Goal: Transaction & Acquisition: Purchase product/service

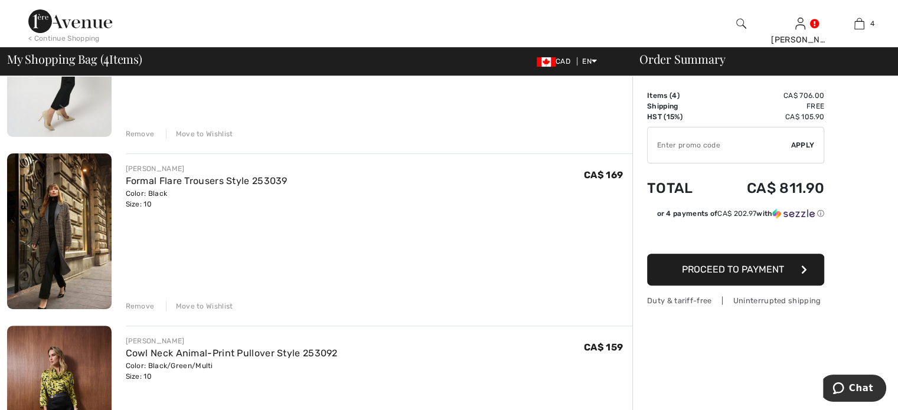
scroll to position [472, 0]
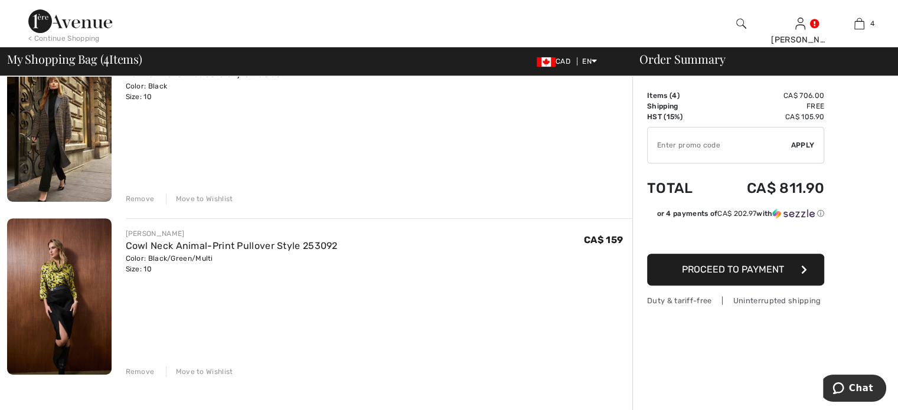
click at [151, 204] on div "Remove" at bounding box center [140, 199] width 29 height 11
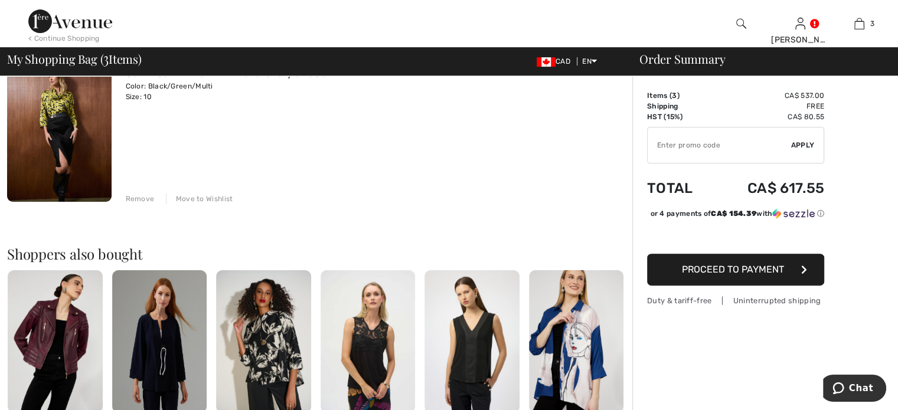
click at [151, 204] on div "Remove" at bounding box center [140, 199] width 29 height 11
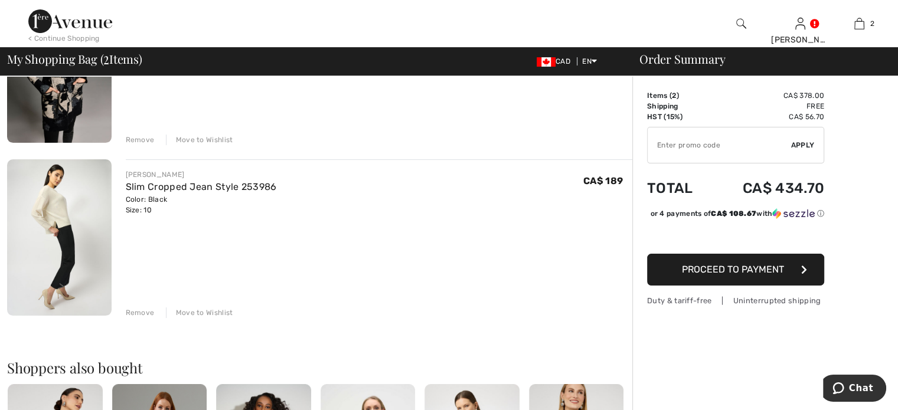
scroll to position [118, 0]
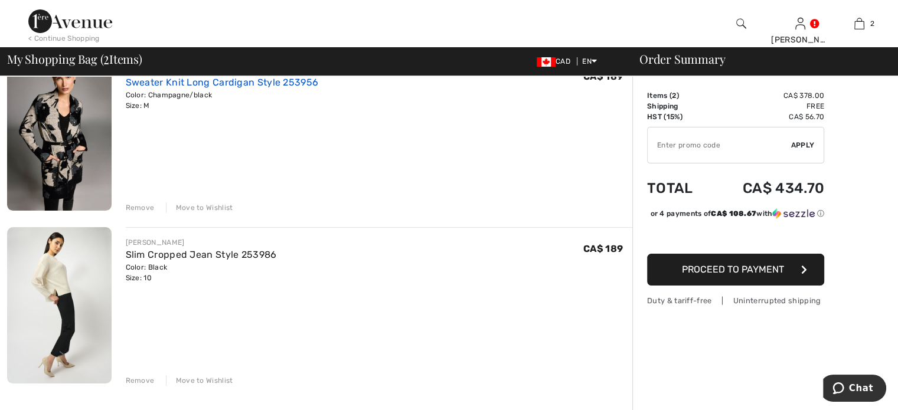
click at [238, 88] on link "Sweater Knit Long Cardigan Style 253956" at bounding box center [222, 82] width 193 height 11
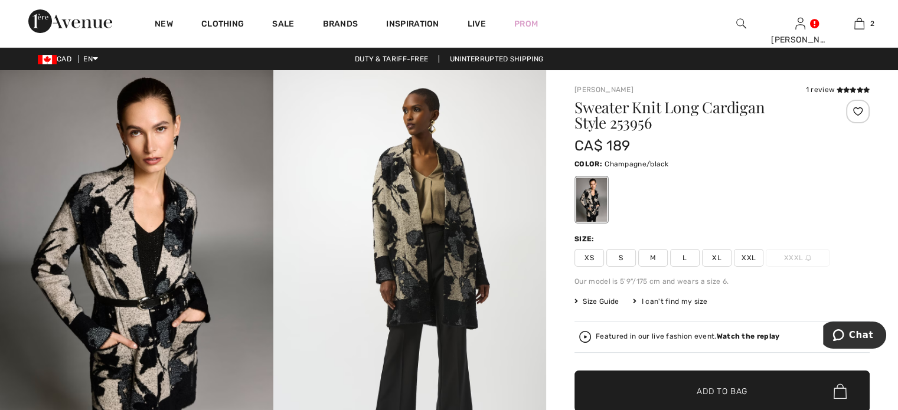
click at [437, 208] on img at bounding box center [409, 274] width 273 height 409
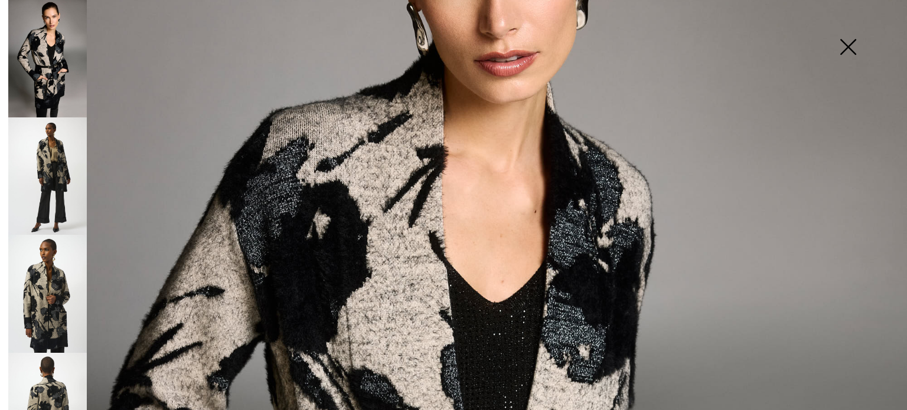
scroll to position [236, 0]
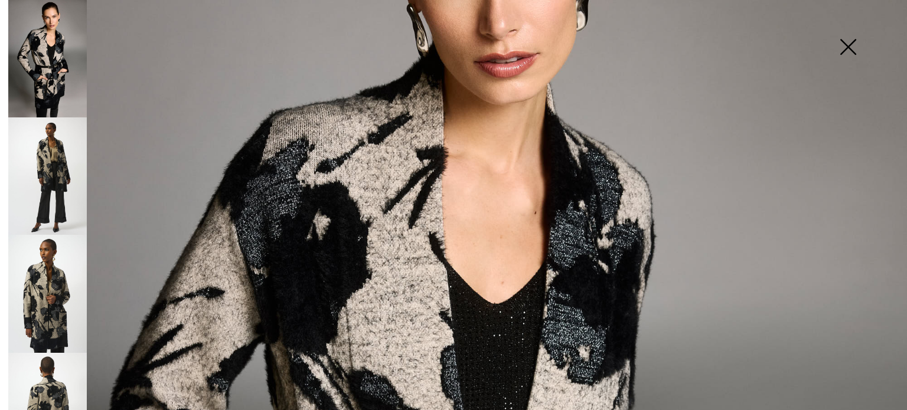
click at [52, 186] on img at bounding box center [47, 177] width 79 height 118
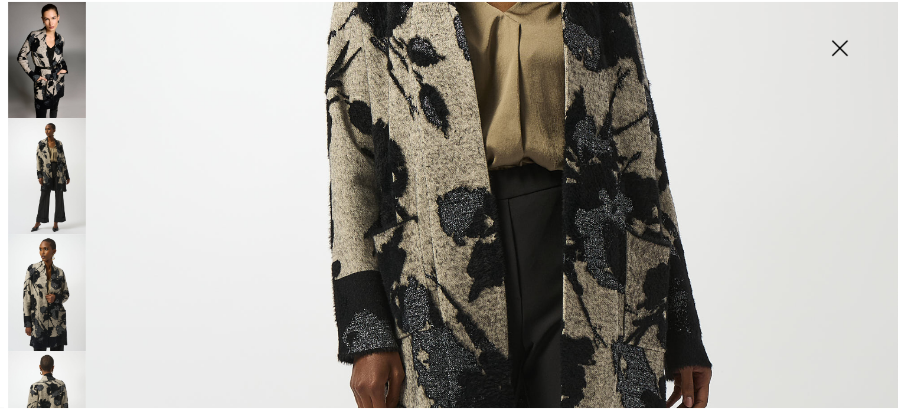
scroll to position [227, 0]
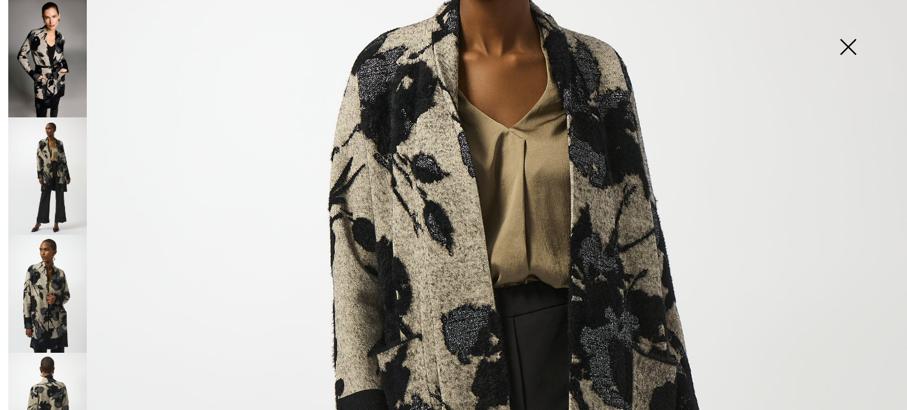
click at [845, 43] on img at bounding box center [847, 48] width 59 height 61
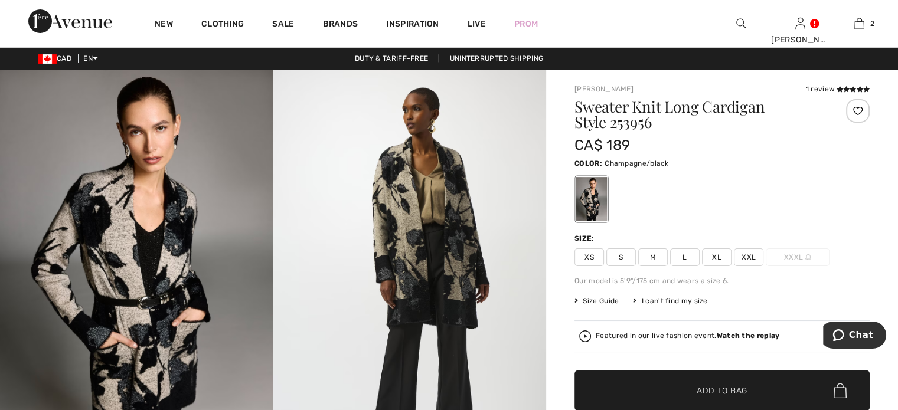
scroll to position [0, 0]
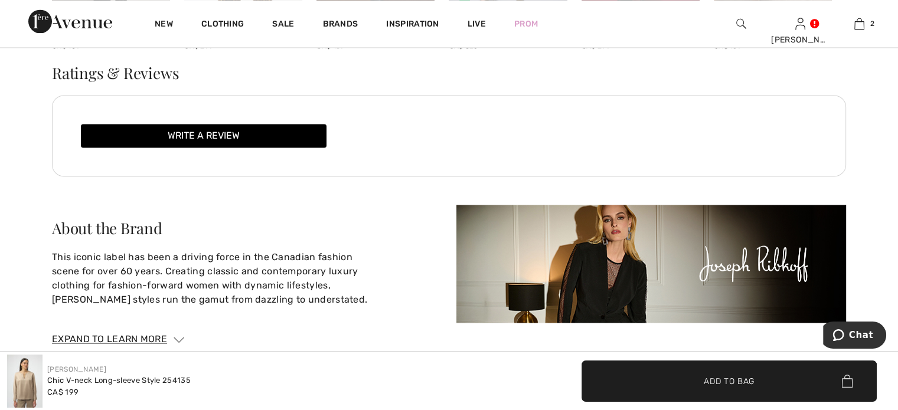
scroll to position [1653, 0]
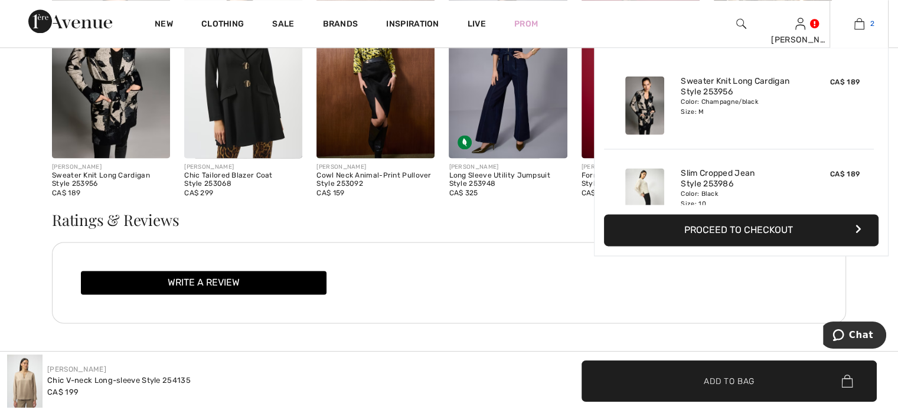
click at [854, 23] on img at bounding box center [859, 24] width 10 height 14
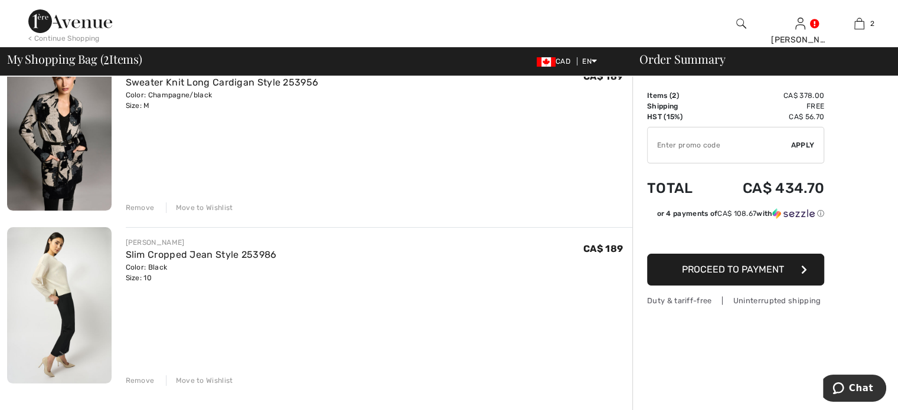
click at [151, 213] on div "Remove" at bounding box center [140, 208] width 29 height 11
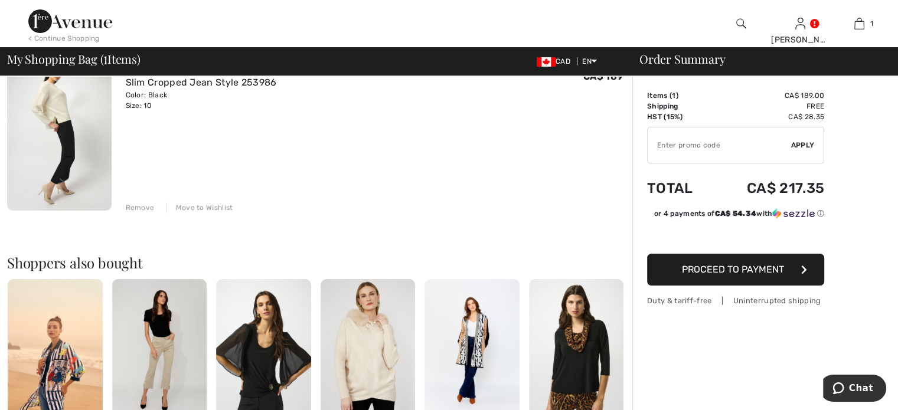
click at [151, 213] on div "Remove" at bounding box center [140, 208] width 29 height 11
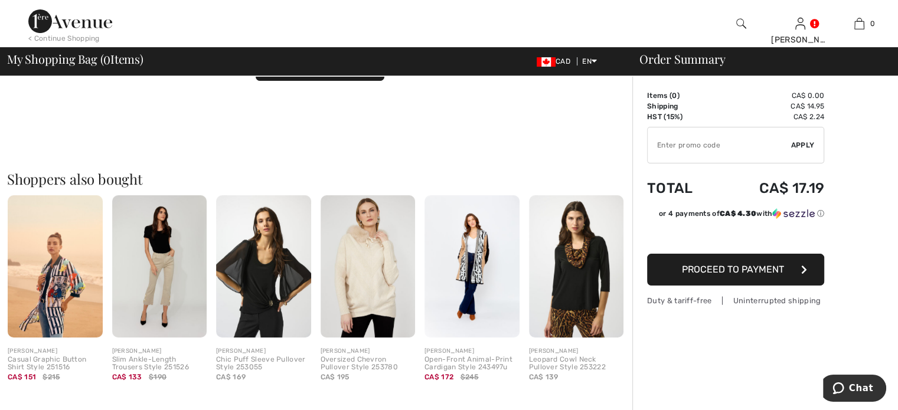
scroll to position [182, 0]
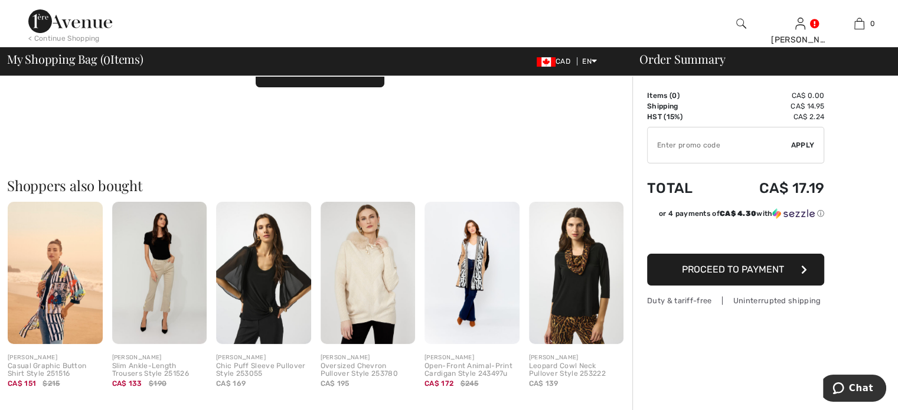
click at [465, 319] on img at bounding box center [472, 273] width 95 height 142
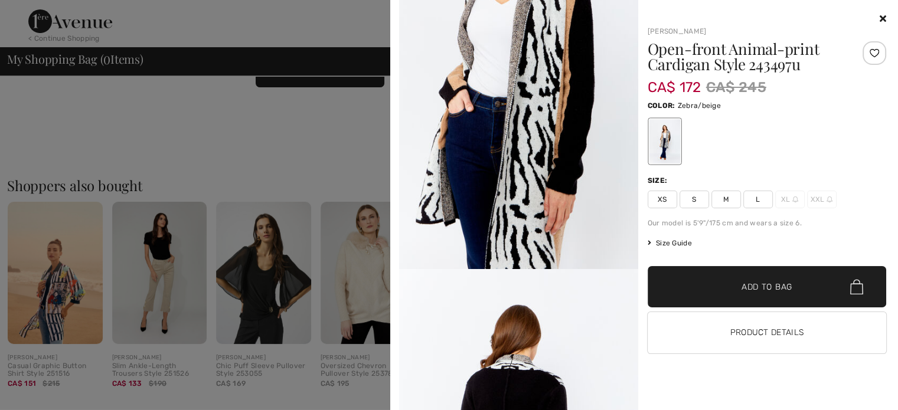
scroll to position [1072, 0]
